Goal: Share content: Distribute website content to other platforms or users

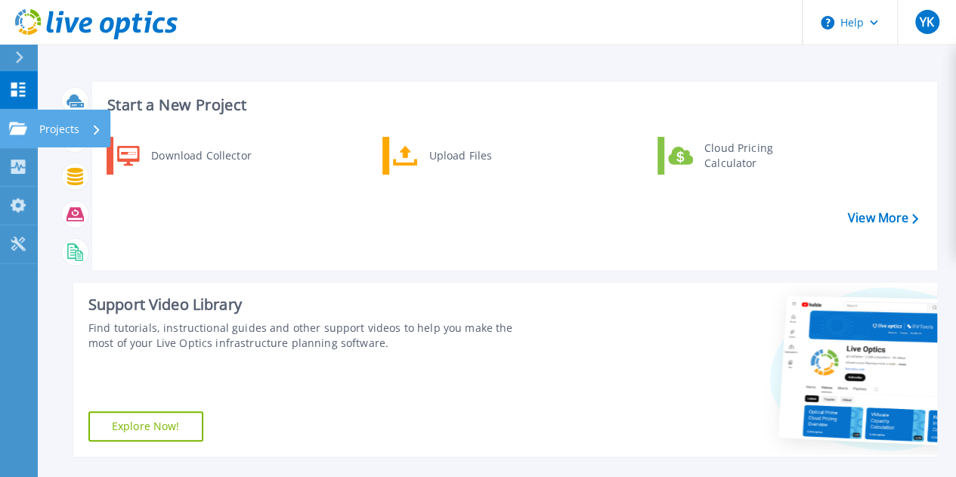
click at [65, 132] on p "Projects" at bounding box center [59, 129] width 40 height 39
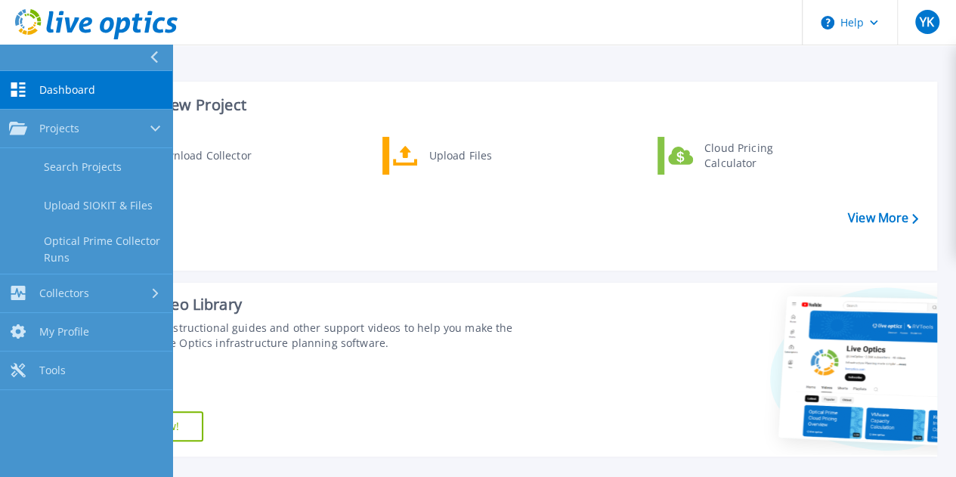
scroll to position [227, 0]
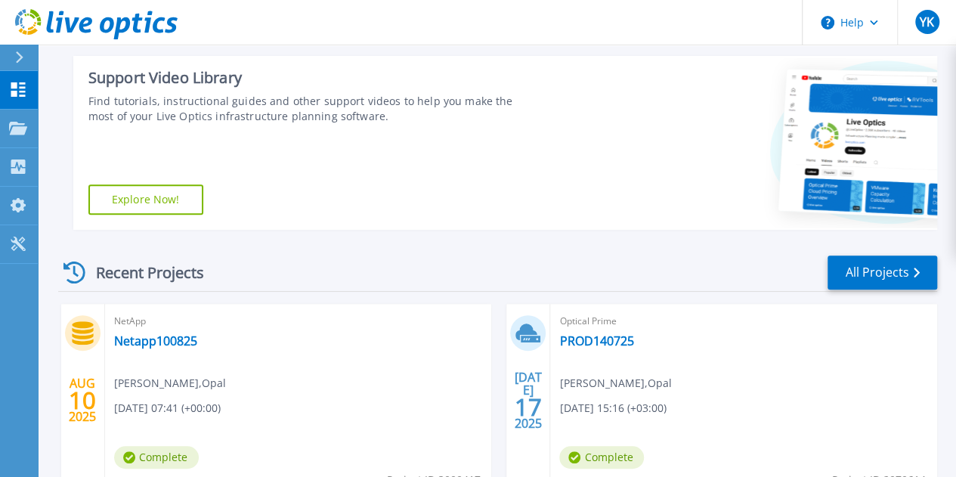
click at [403, 187] on div "Support Video Library Find tutorials, instructional guides and other support vi…" at bounding box center [305, 143] width 464 height 174
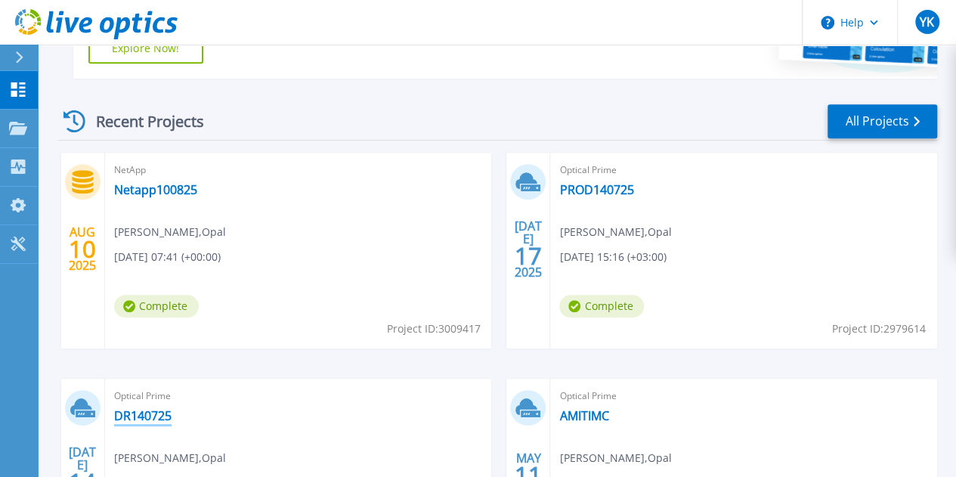
click at [171, 408] on link "DR140725" at bounding box center [142, 415] width 57 height 15
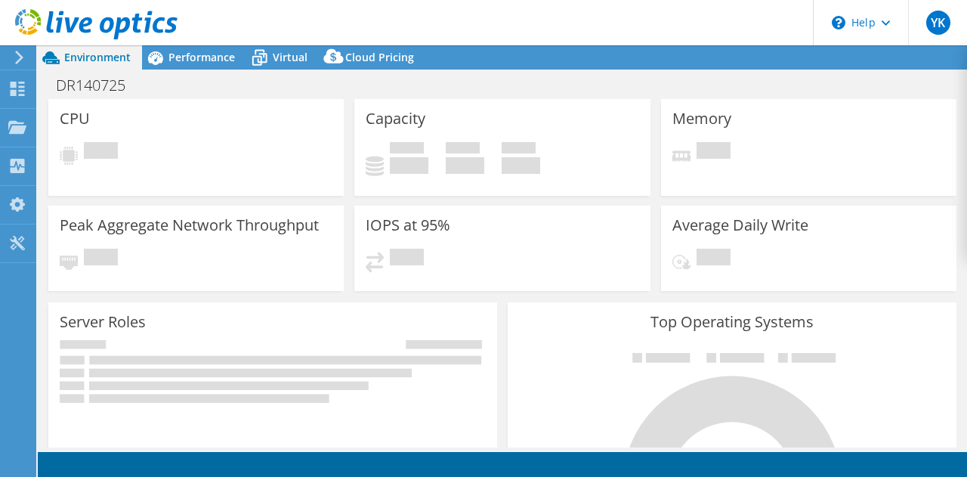
select select "USD"
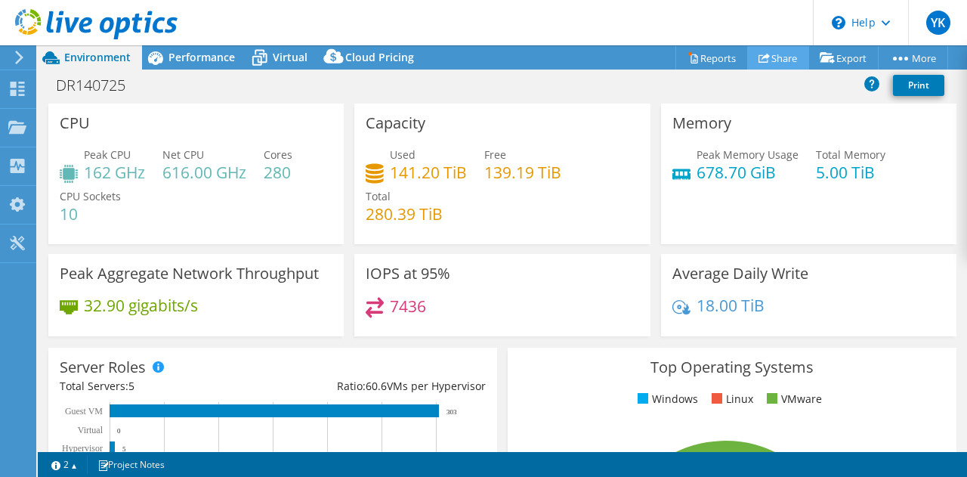
click at [783, 63] on link "Share" at bounding box center [778, 57] width 62 height 23
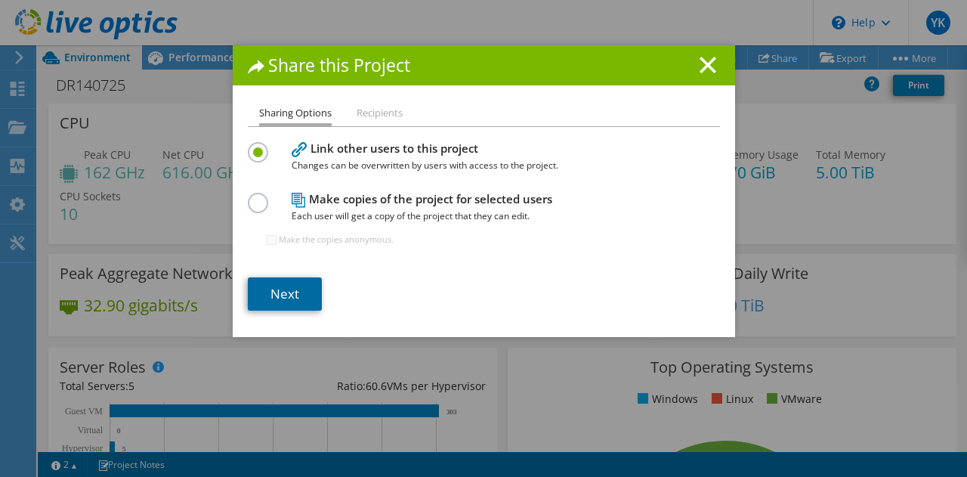
click at [281, 288] on link "Next" at bounding box center [285, 293] width 74 height 33
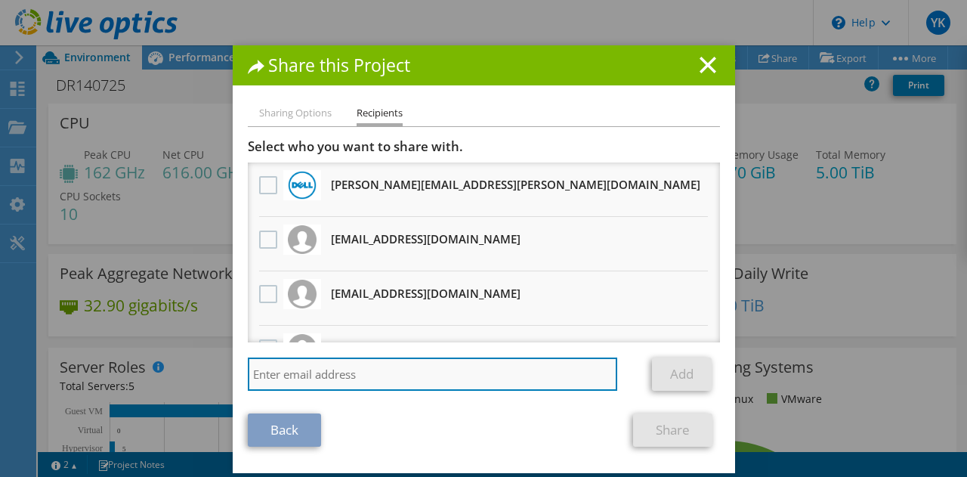
click at [342, 371] on input "search" at bounding box center [433, 373] width 370 height 33
paste input "oleg@elk-group.com"
type input "oleg@elk-group.com"
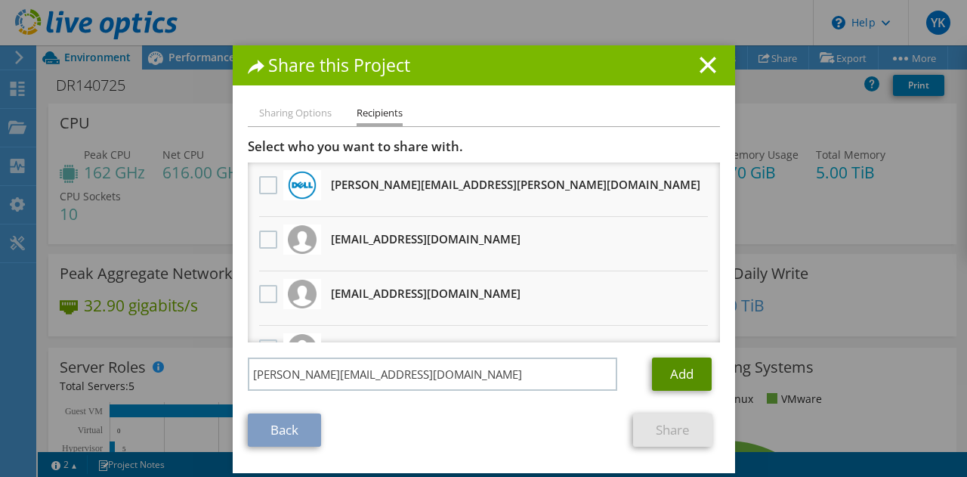
click at [669, 378] on link "Add" at bounding box center [682, 373] width 60 height 33
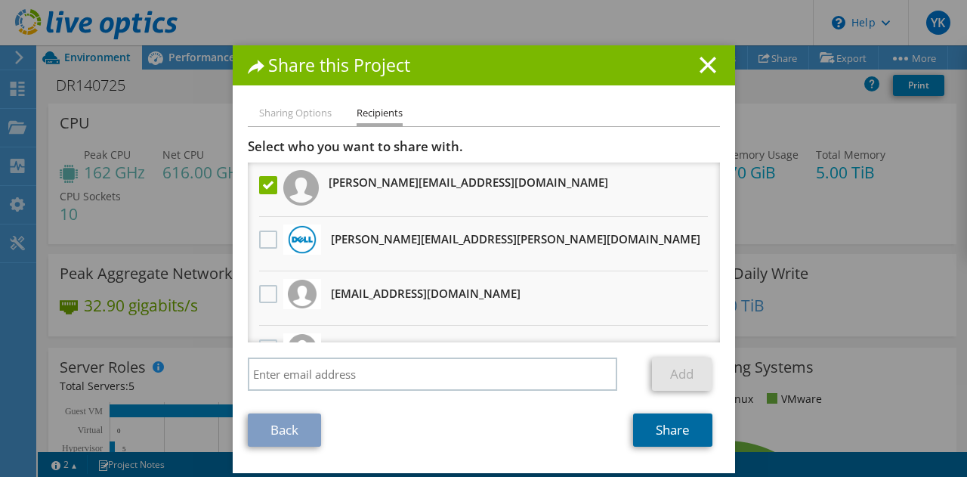
click at [666, 436] on link "Share" at bounding box center [672, 429] width 79 height 33
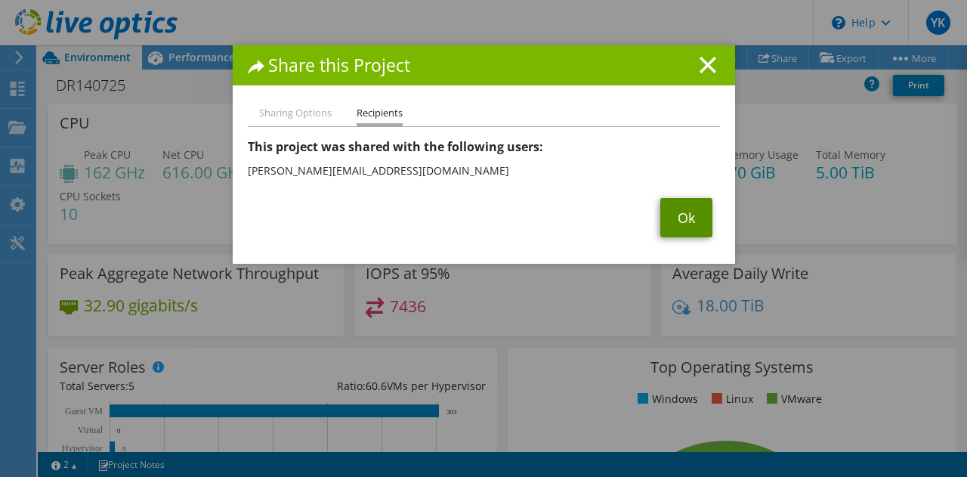
click at [681, 212] on link "Ok" at bounding box center [686, 217] width 52 height 39
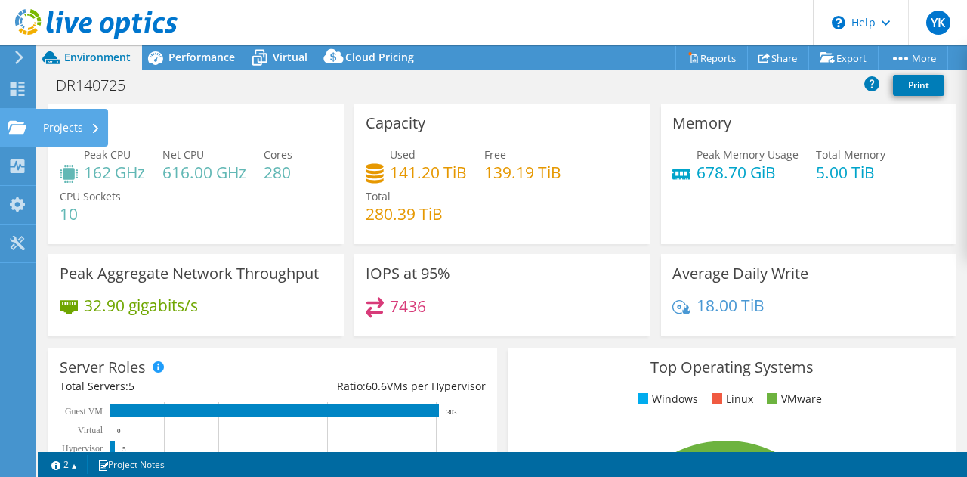
click at [15, 124] on icon at bounding box center [17, 127] width 18 height 14
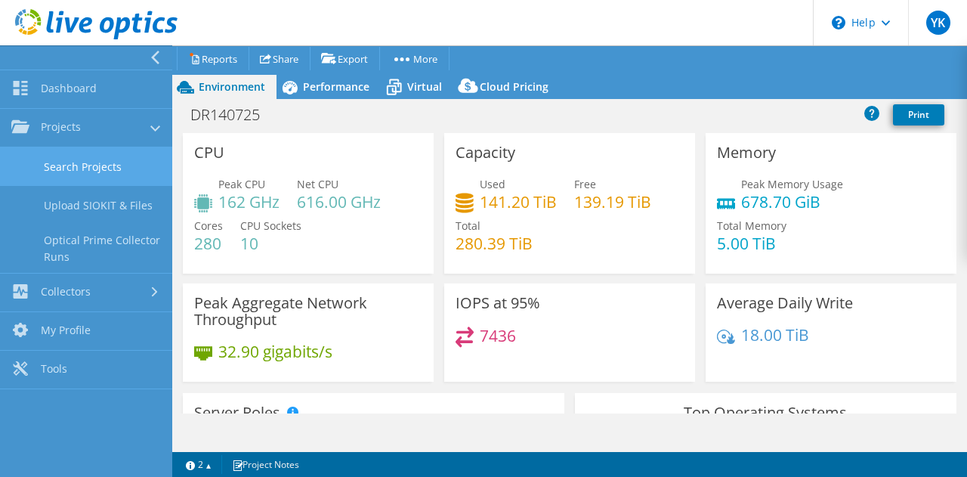
click at [76, 166] on link "Search Projects" at bounding box center [86, 166] width 172 height 39
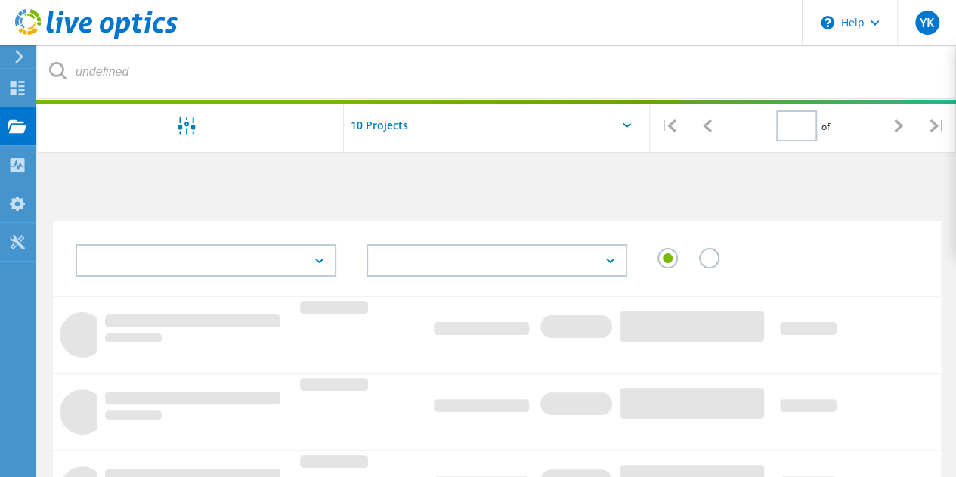
type input "1"
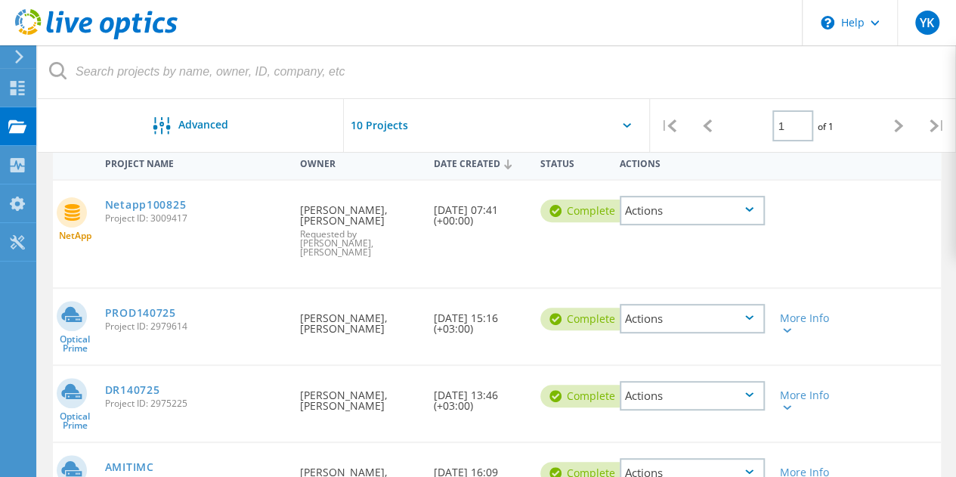
scroll to position [227, 0]
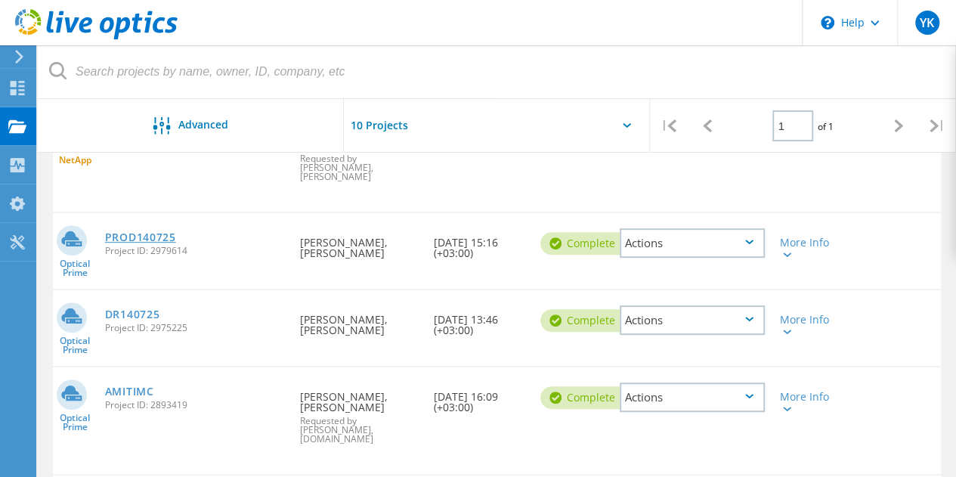
click at [147, 232] on link "PROD140725" at bounding box center [140, 237] width 71 height 11
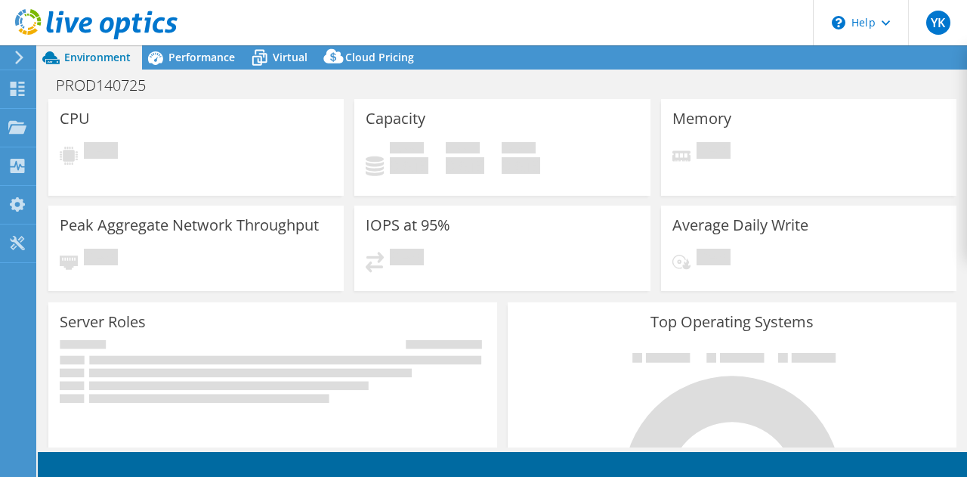
select select "USD"
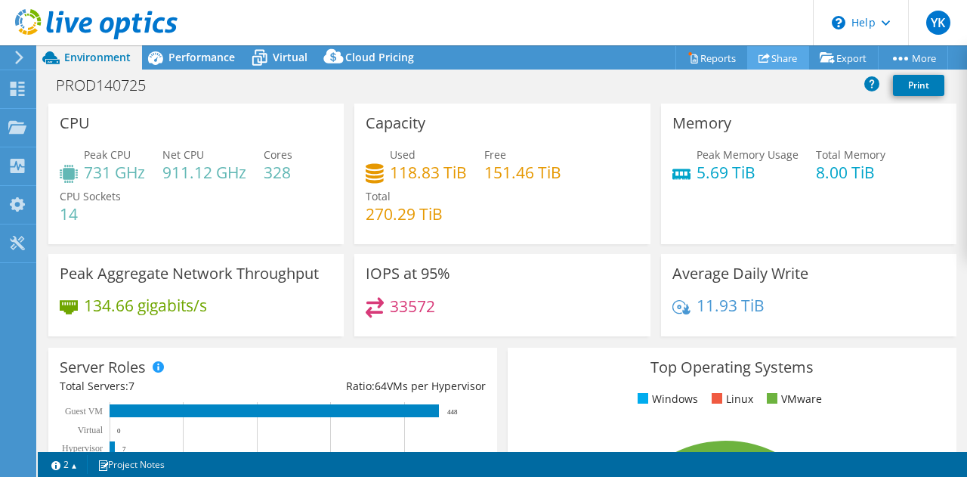
click at [775, 57] on link "Share" at bounding box center [778, 57] width 62 height 23
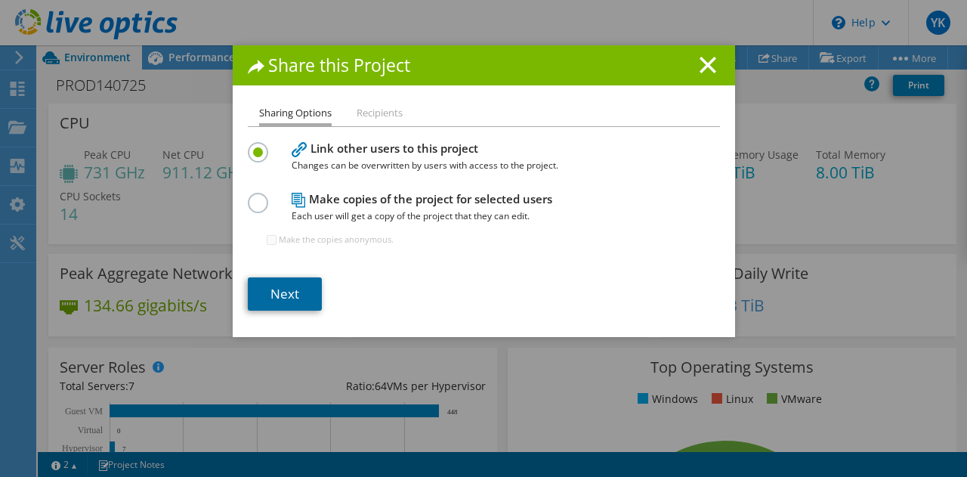
click at [285, 286] on link "Next" at bounding box center [285, 293] width 74 height 33
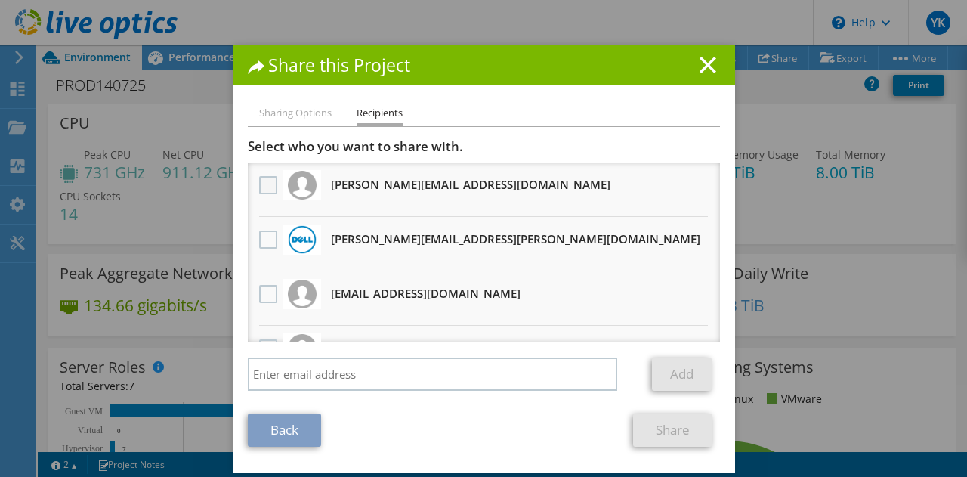
click at [259, 185] on label at bounding box center [270, 185] width 22 height 18
click at [0, 0] on input "checkbox" at bounding box center [0, 0] width 0 height 0
click at [671, 434] on link "Share" at bounding box center [672, 429] width 79 height 33
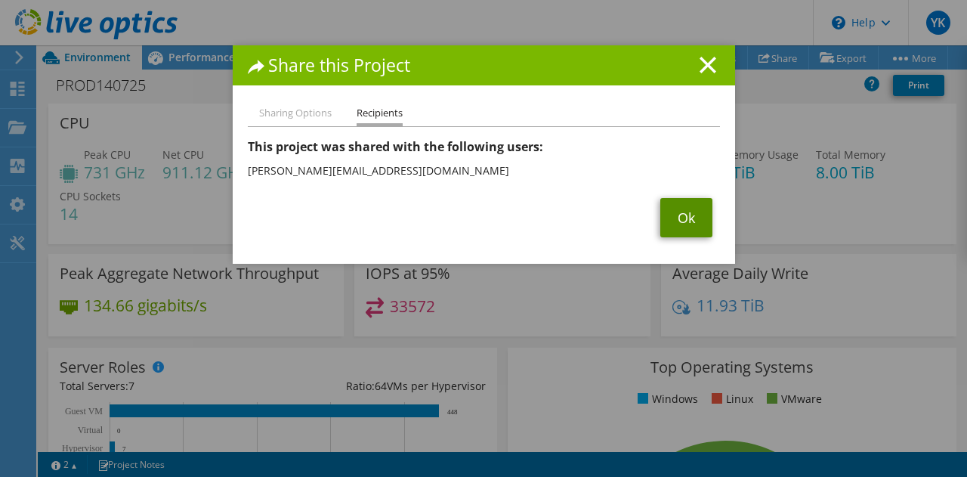
click at [683, 217] on link "Ok" at bounding box center [686, 217] width 52 height 39
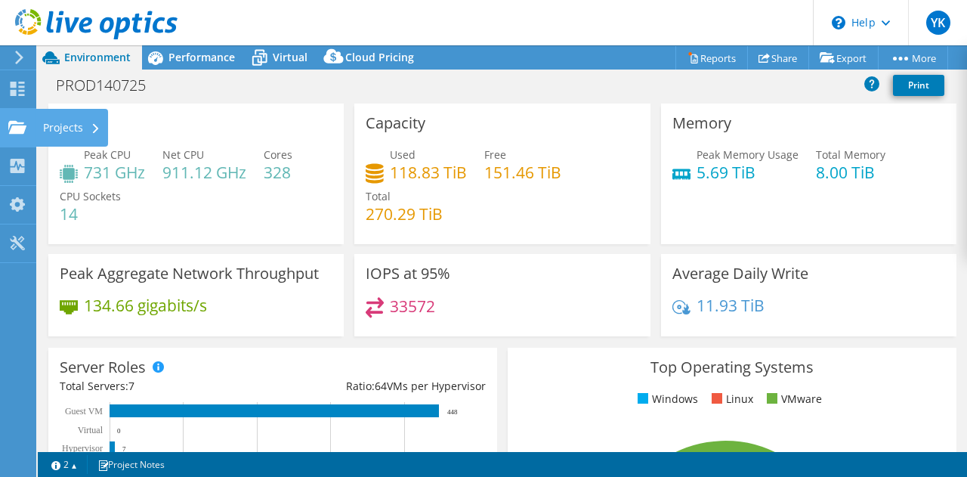
click at [24, 123] on icon at bounding box center [17, 127] width 18 height 14
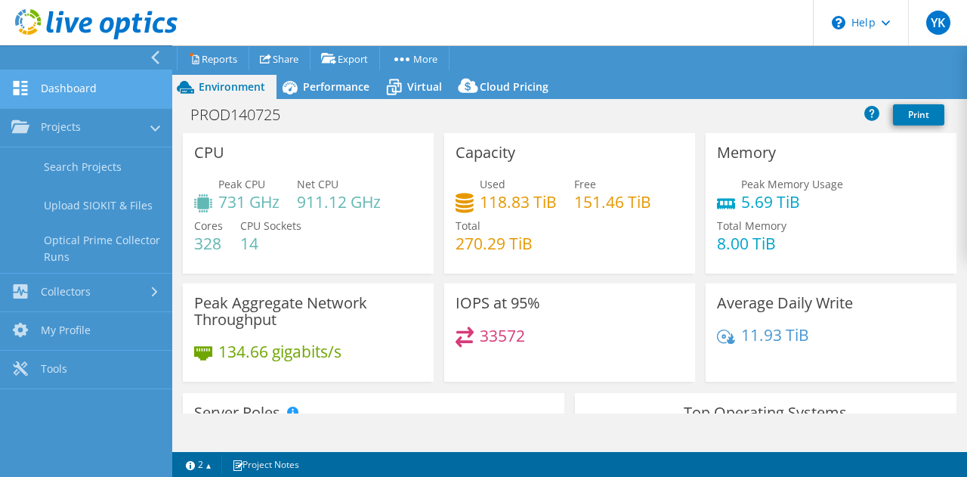
click at [100, 88] on link "Dashboard" at bounding box center [86, 89] width 172 height 39
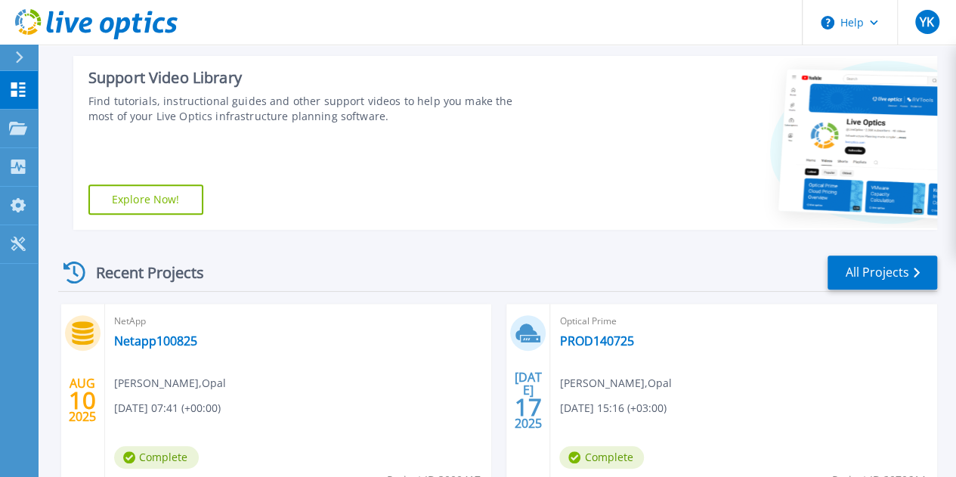
scroll to position [302, 0]
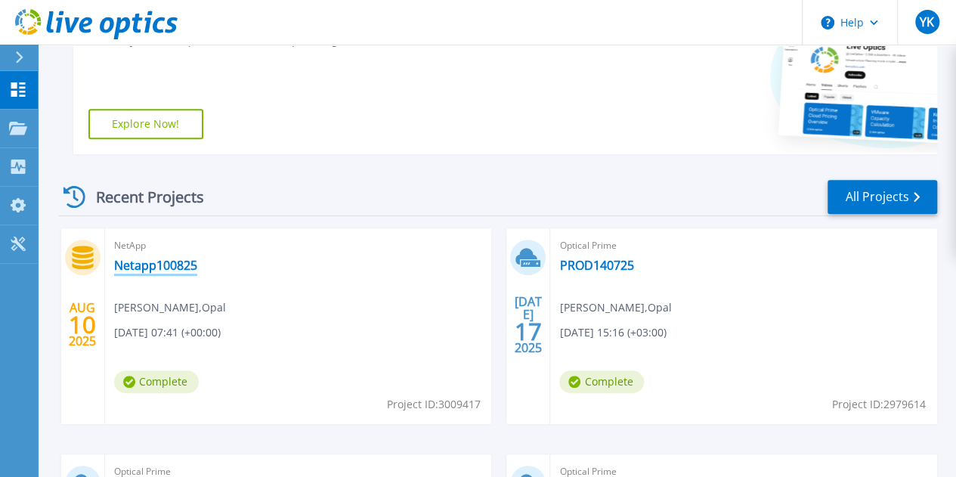
click at [183, 268] on link "Netapp100825" at bounding box center [155, 265] width 83 height 15
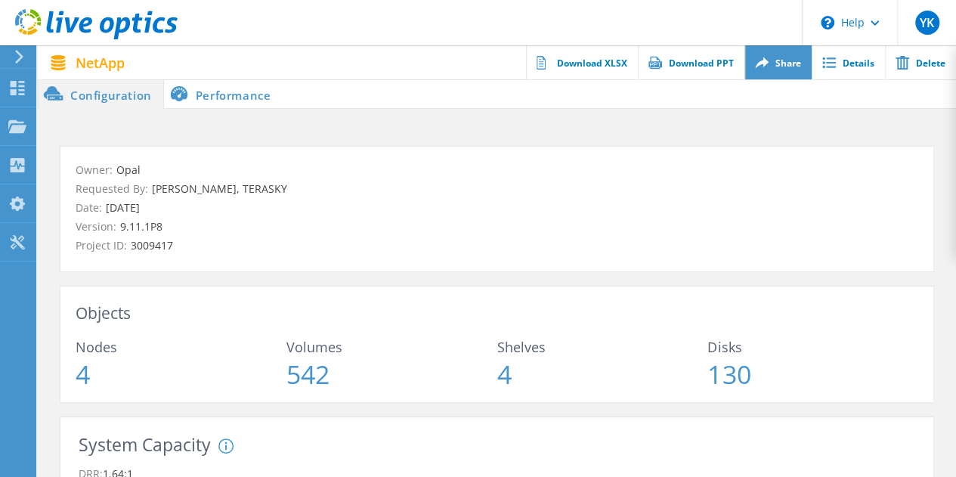
click at [777, 57] on link "Share" at bounding box center [777, 62] width 67 height 34
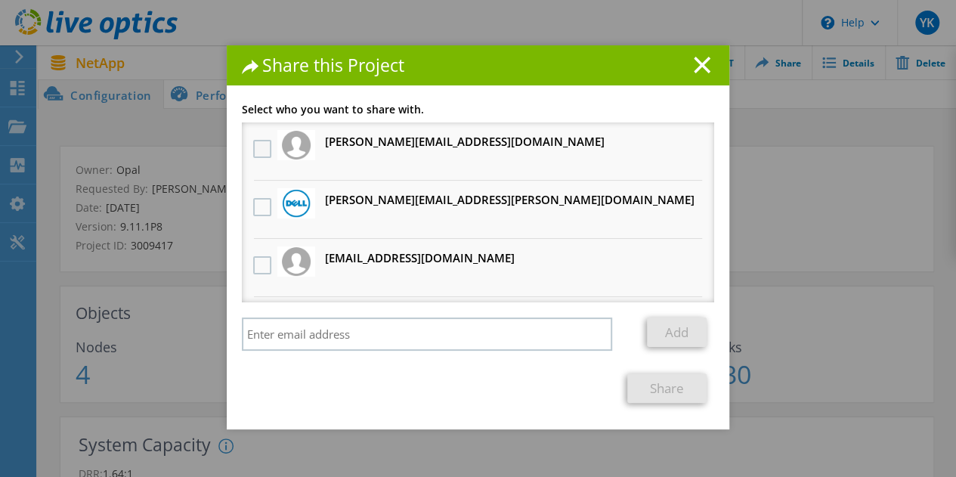
click at [261, 147] on label at bounding box center [264, 149] width 22 height 18
click at [0, 0] on input "checkbox" at bounding box center [0, 0] width 0 height 0
click at [651, 388] on link "Share" at bounding box center [666, 387] width 79 height 29
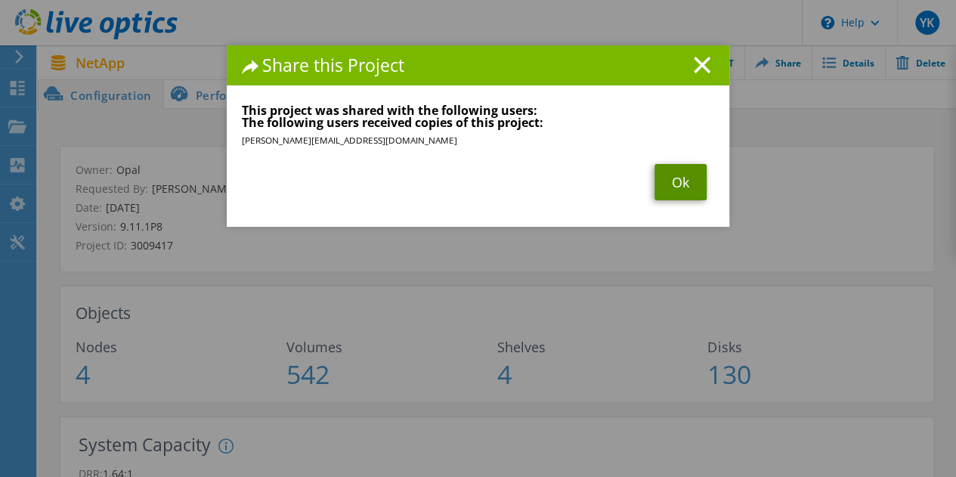
click at [681, 178] on link "Ok" at bounding box center [680, 182] width 52 height 36
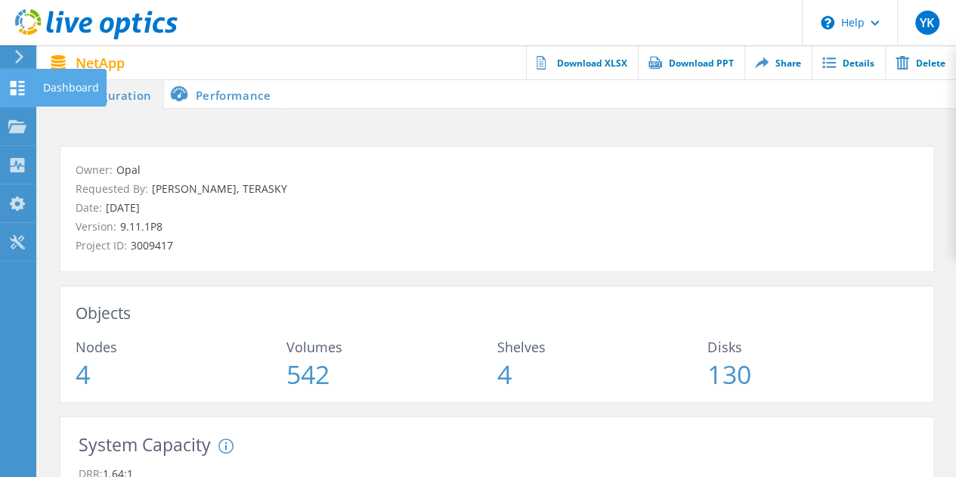
click at [17, 88] on icon at bounding box center [17, 88] width 18 height 14
